Goal: Navigation & Orientation: Find specific page/section

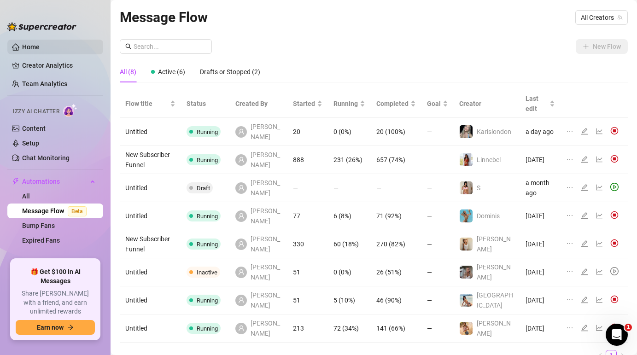
click at [40, 49] on link "Home" at bounding box center [31, 46] width 18 height 7
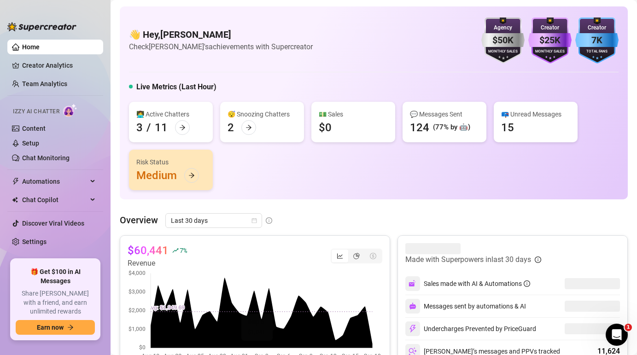
scroll to position [97, 0]
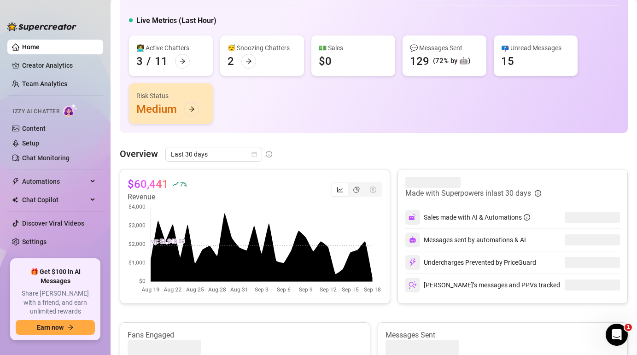
scroll to position [79, 0]
